Goal: Book appointment/travel/reservation

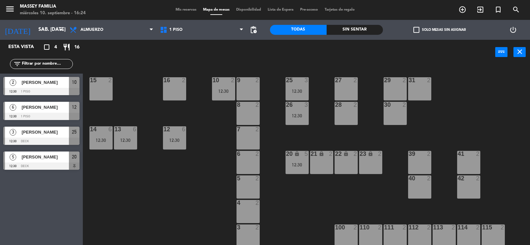
scroll to position [51, 0]
click at [230, 89] on div "12:30" at bounding box center [223, 91] width 23 height 5
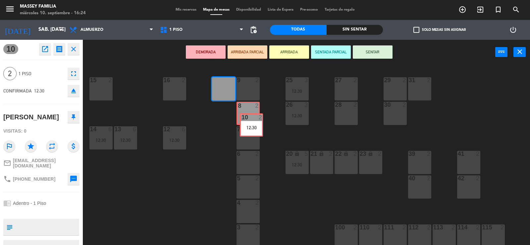
drag, startPoint x: 225, startPoint y: 88, endPoint x: 253, endPoint y: 124, distance: 45.6
click at [253, 124] on div "9 2 10 2 12:30 10 2 12:30 15 2 16 2 25 3 12:30 27 2 29 2 31 2 8 2 26 3 12:30 28…" at bounding box center [309, 155] width 442 height 180
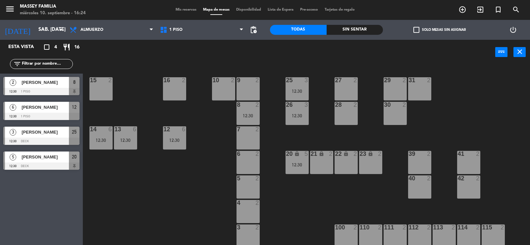
click at [224, 83] on div at bounding box center [223, 80] width 11 height 6
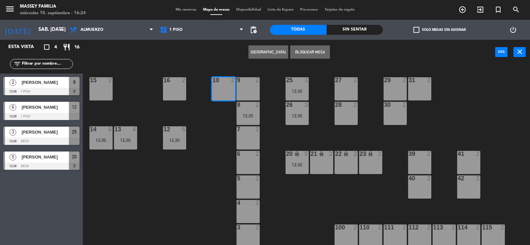
click at [262, 51] on button "[GEOGRAPHIC_DATA]" at bounding box center [268, 51] width 40 height 13
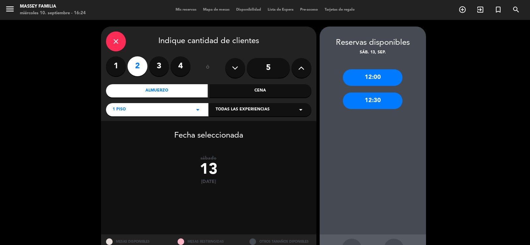
click at [252, 106] on div "Todas las experiencias arrow_drop_down" at bounding box center [260, 109] width 102 height 13
click at [232, 125] on div "Adentro - 1 Piso" at bounding box center [260, 126] width 89 height 7
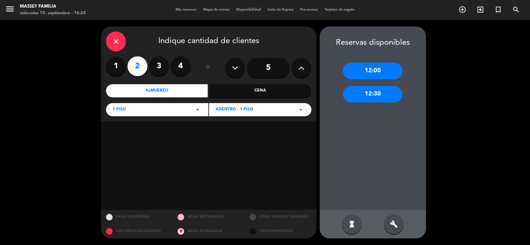
click at [272, 89] on div "Cena" at bounding box center [260, 90] width 102 height 13
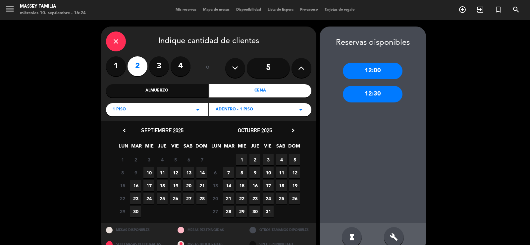
click at [150, 171] on span "10" at bounding box center [148, 172] width 11 height 11
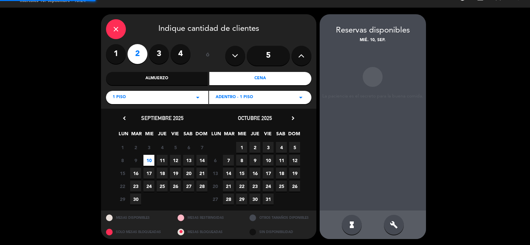
scroll to position [13, 0]
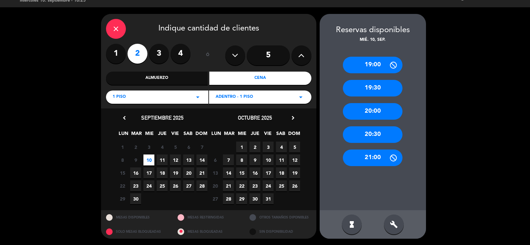
click at [375, 113] on div "20:00" at bounding box center [373, 111] width 60 height 17
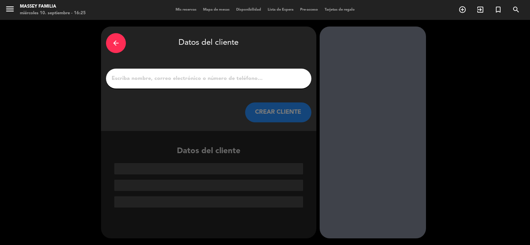
click at [149, 79] on input "1" at bounding box center [208, 78] width 195 height 9
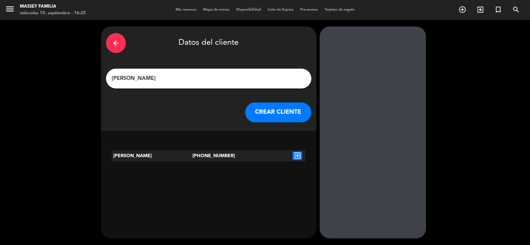
type input "[PERSON_NAME]"
click at [284, 116] on button "CREAR CLIENTE" at bounding box center [278, 112] width 66 height 20
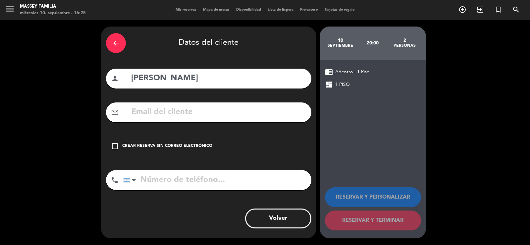
click at [117, 43] on icon "arrow_back" at bounding box center [116, 43] width 8 height 8
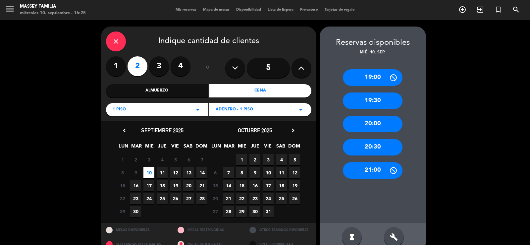
click at [375, 123] on div "20:00" at bounding box center [373, 124] width 60 height 17
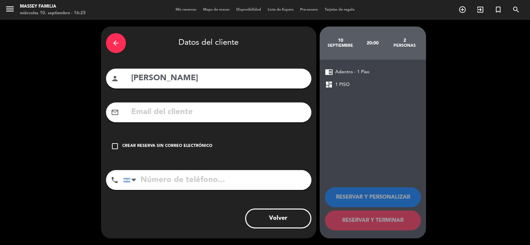
click at [115, 144] on icon "check_box_outline_blank" at bounding box center [115, 146] width 8 height 8
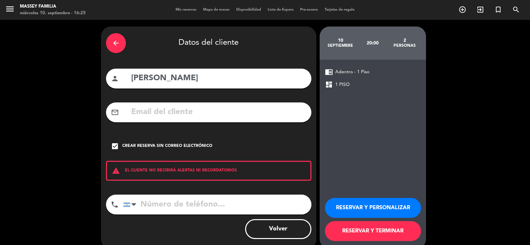
click at [155, 203] on input "tel" at bounding box center [217, 204] width 188 height 20
click at [119, 44] on icon "arrow_back" at bounding box center [116, 43] width 8 height 8
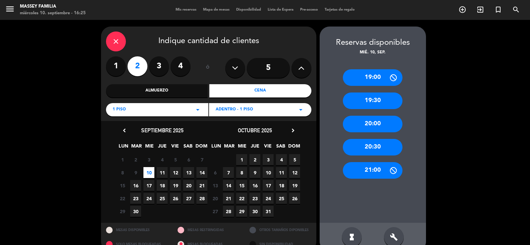
click at [118, 44] on icon "close" at bounding box center [116, 41] width 8 height 8
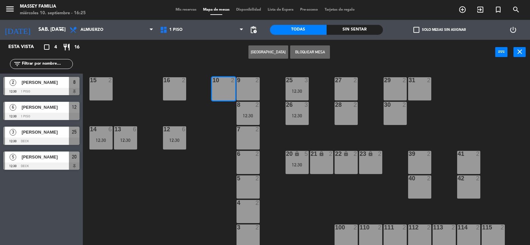
click at [267, 50] on button "[GEOGRAPHIC_DATA]" at bounding box center [268, 51] width 40 height 13
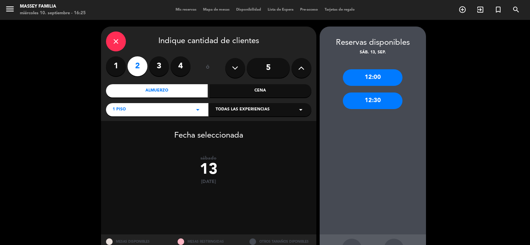
click at [260, 87] on div "Cena" at bounding box center [260, 90] width 102 height 13
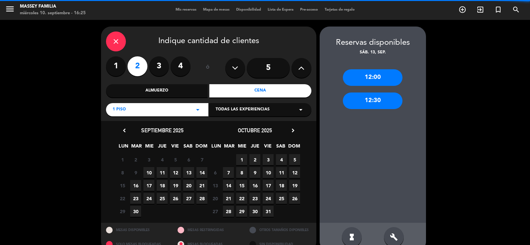
click at [253, 110] on span "Todas las experiencias" at bounding box center [243, 109] width 54 height 7
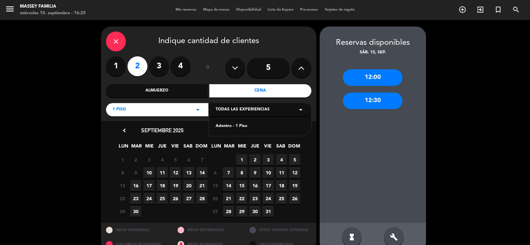
drag, startPoint x: 239, startPoint y: 126, endPoint x: 250, endPoint y: 122, distance: 11.1
click at [239, 125] on div "Adentro - 1 Piso" at bounding box center [260, 126] width 89 height 7
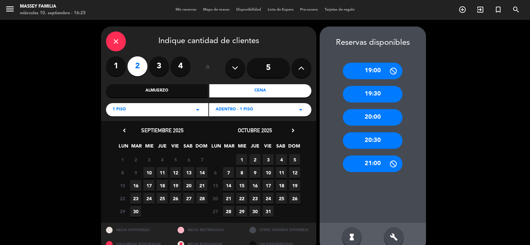
click at [372, 118] on div "20:00" at bounding box center [373, 117] width 60 height 17
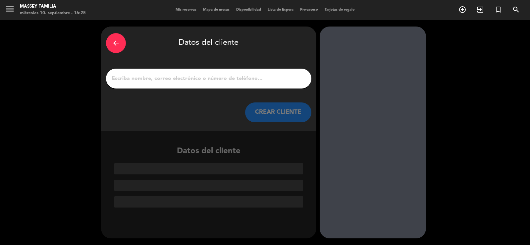
click at [191, 74] on input "1" at bounding box center [208, 78] width 195 height 9
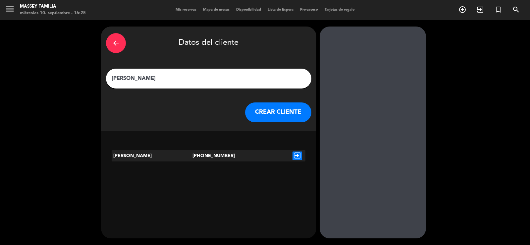
type input "[PERSON_NAME]"
click at [295, 156] on icon "exit_to_app" at bounding box center [297, 155] width 10 height 9
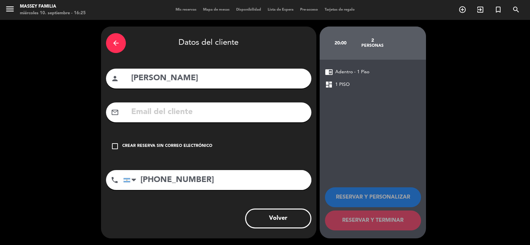
click at [113, 147] on icon "check_box_outline_blank" at bounding box center [115, 146] width 8 height 8
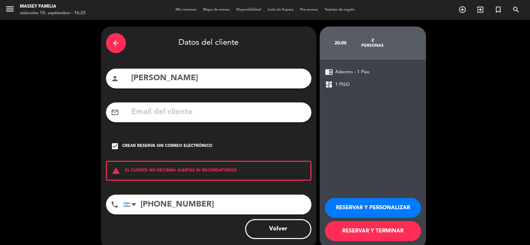
click at [381, 232] on button "RESERVAR Y TERMINAR" at bounding box center [373, 231] width 96 height 20
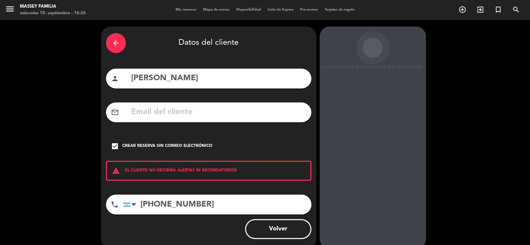
click at [115, 145] on icon "check_box" at bounding box center [115, 146] width 8 height 8
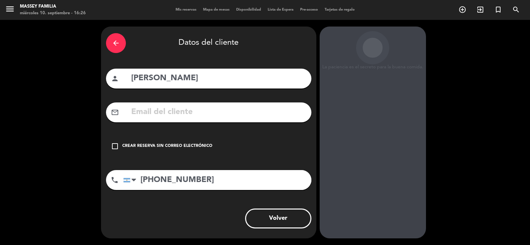
click at [115, 145] on icon "check_box_outline_blank" at bounding box center [115, 146] width 8 height 8
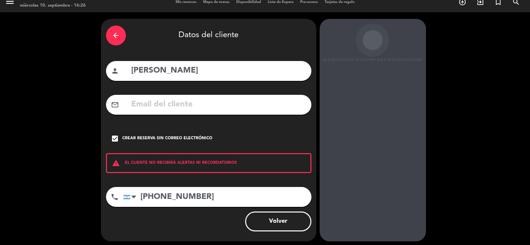
scroll to position [11, 0]
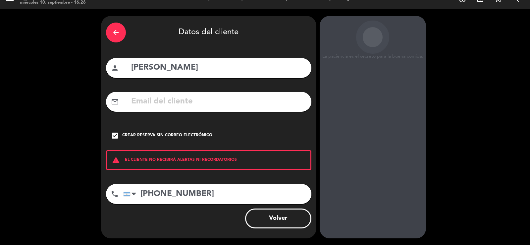
click at [270, 212] on button "Volver" at bounding box center [278, 218] width 66 height 20
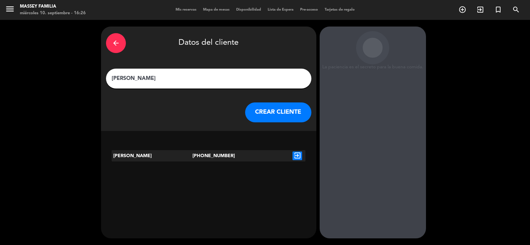
scroll to position [0, 0]
click at [274, 111] on button "CREAR CLIENTE" at bounding box center [278, 112] width 66 height 20
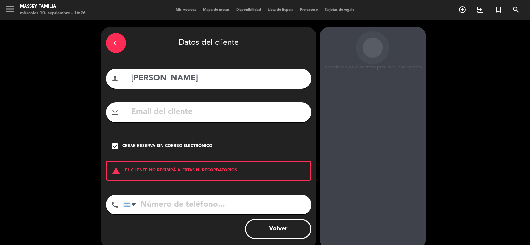
click at [164, 205] on input "tel" at bounding box center [217, 204] width 188 height 20
click at [115, 148] on icon "check_box" at bounding box center [115, 146] width 8 height 8
